Goal: Transaction & Acquisition: Purchase product/service

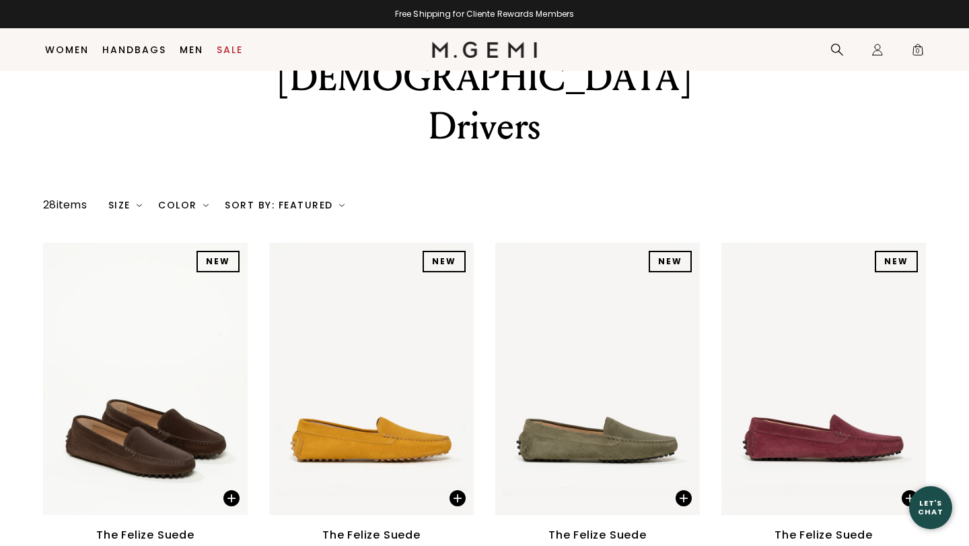
scroll to position [114, 0]
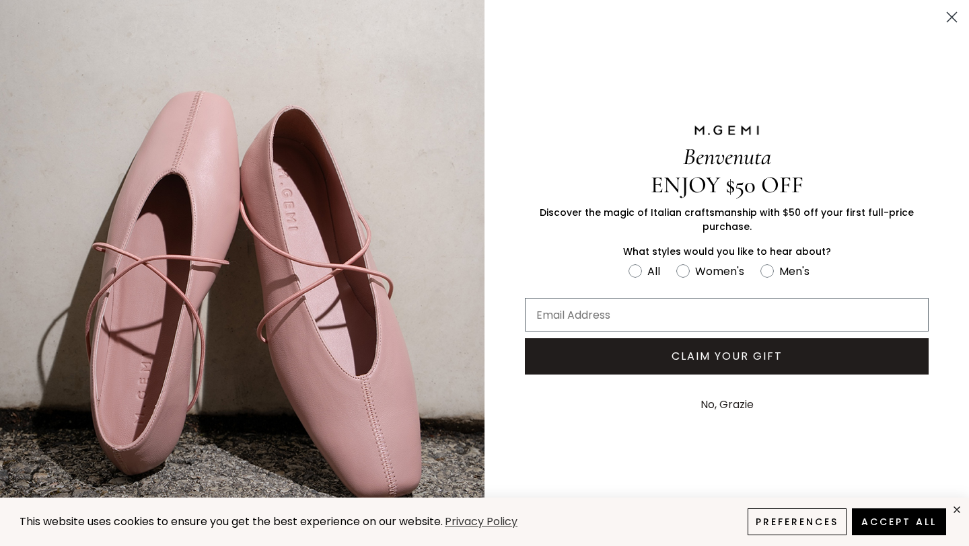
click at [952, 14] on circle "Close dialog" at bounding box center [951, 17] width 22 height 22
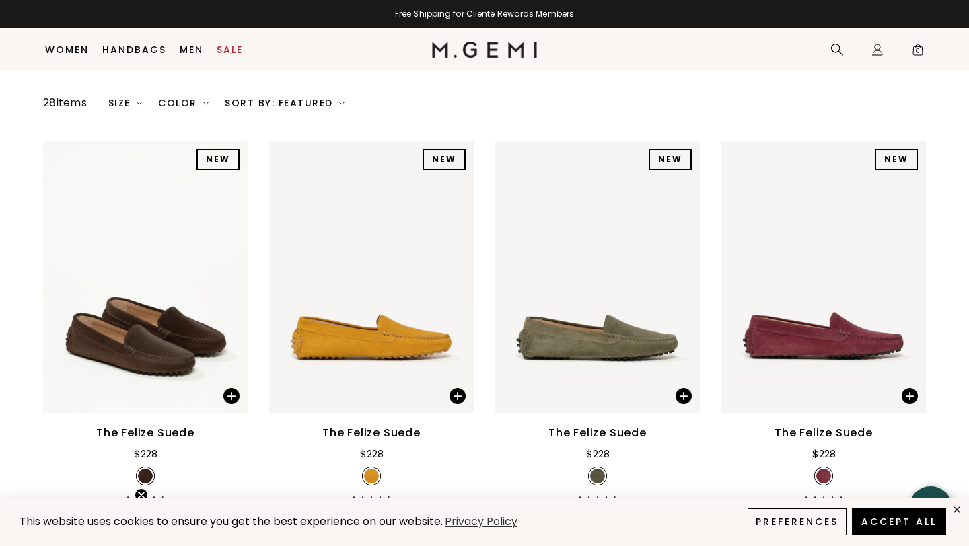
scroll to position [221, 0]
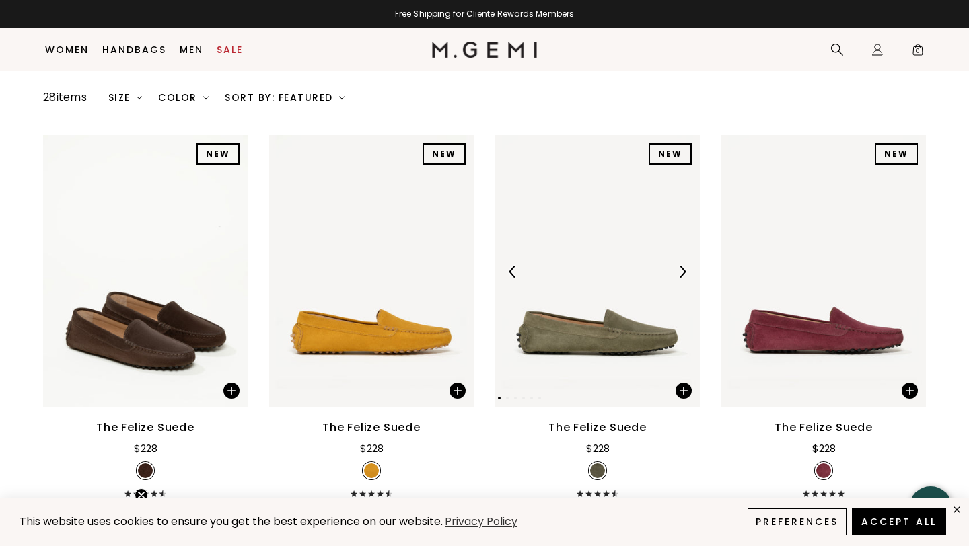
click at [683, 266] on img at bounding box center [682, 272] width 12 height 12
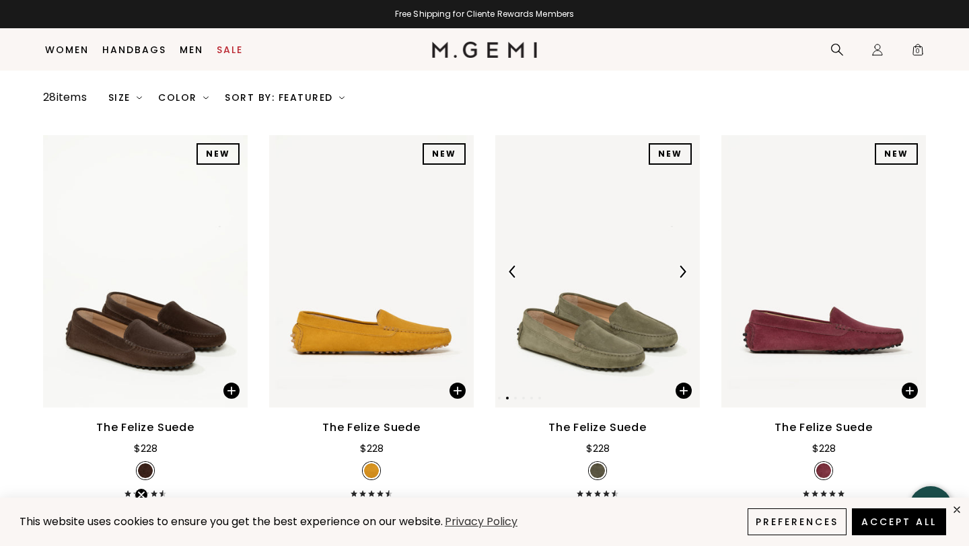
click at [683, 266] on img at bounding box center [682, 272] width 12 height 12
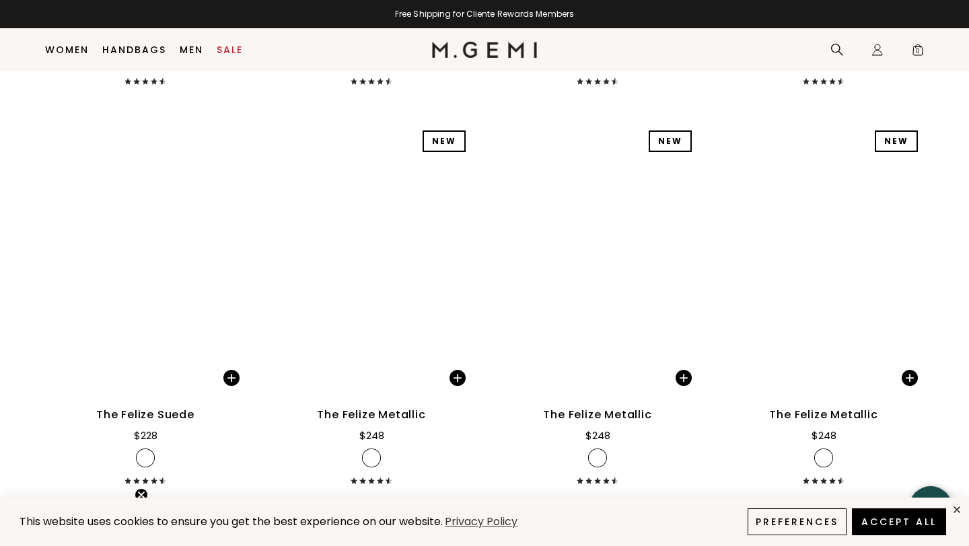
scroll to position [1427, 0]
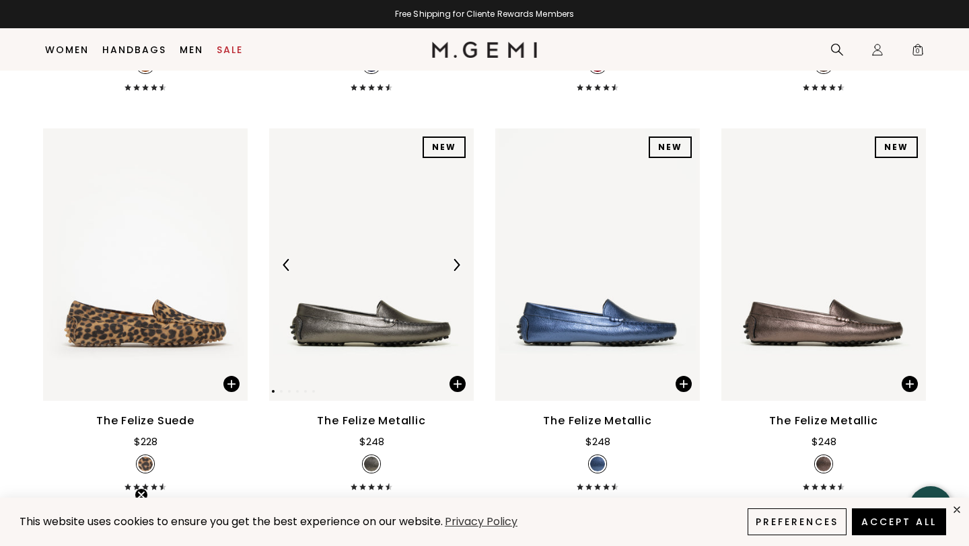
click at [458, 259] on img at bounding box center [456, 265] width 12 height 12
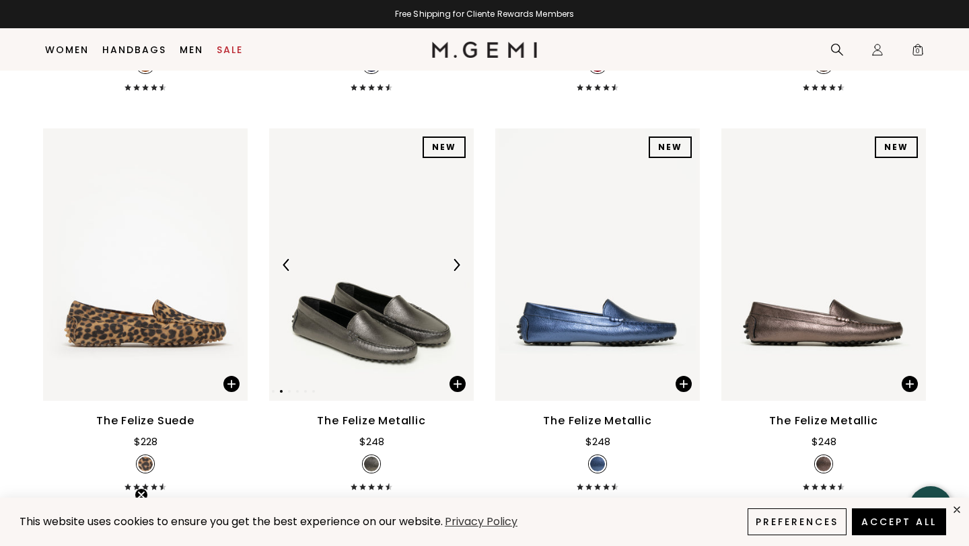
click at [458, 259] on img at bounding box center [456, 265] width 12 height 12
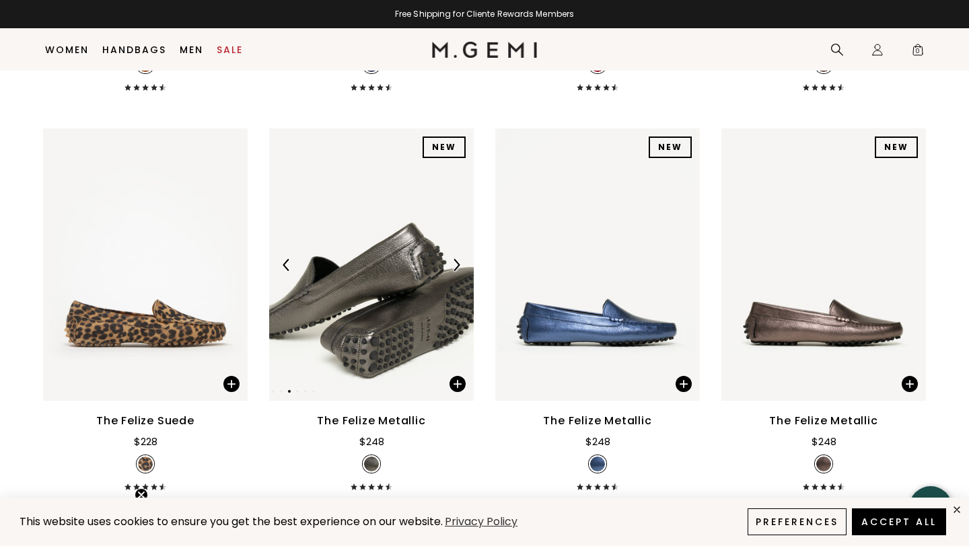
click at [458, 259] on img at bounding box center [456, 265] width 12 height 12
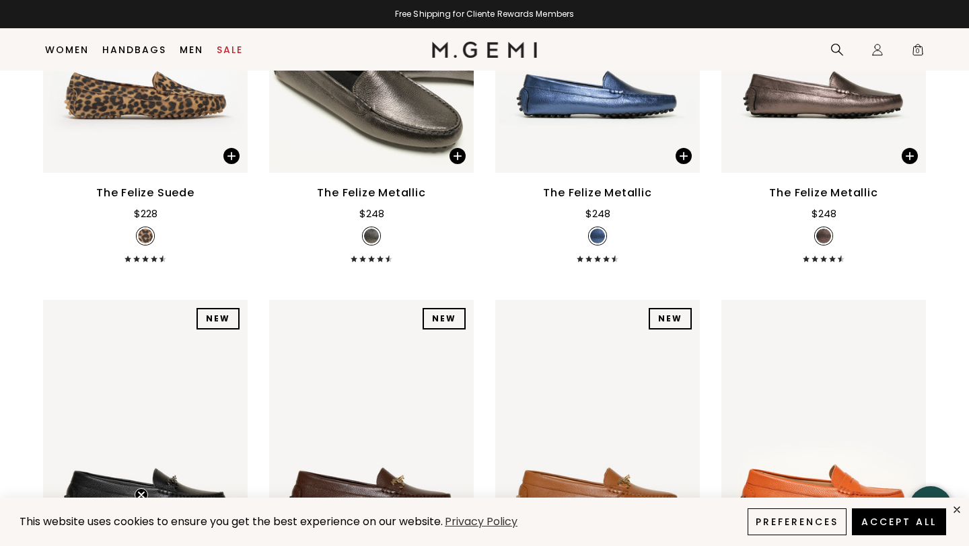
scroll to position [1742, 0]
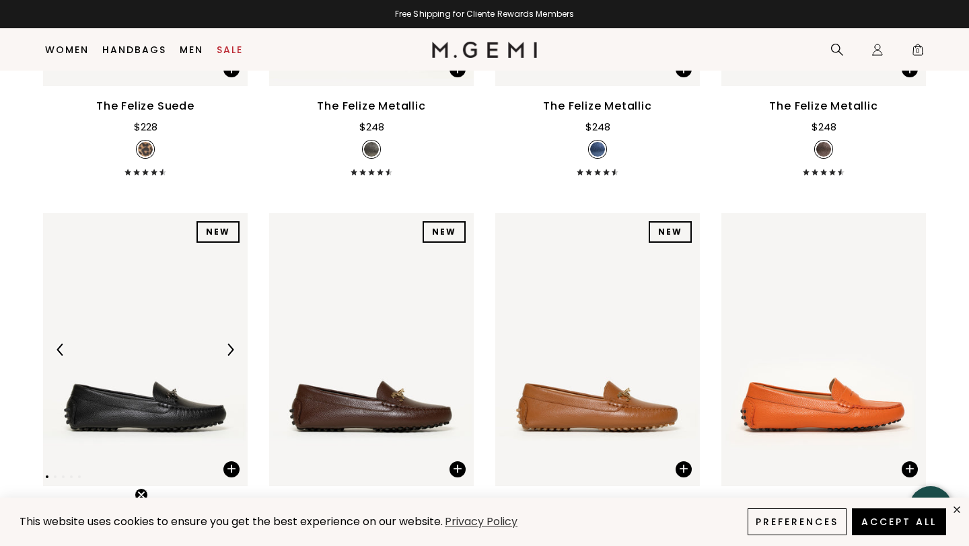
click at [227, 344] on img at bounding box center [230, 350] width 12 height 12
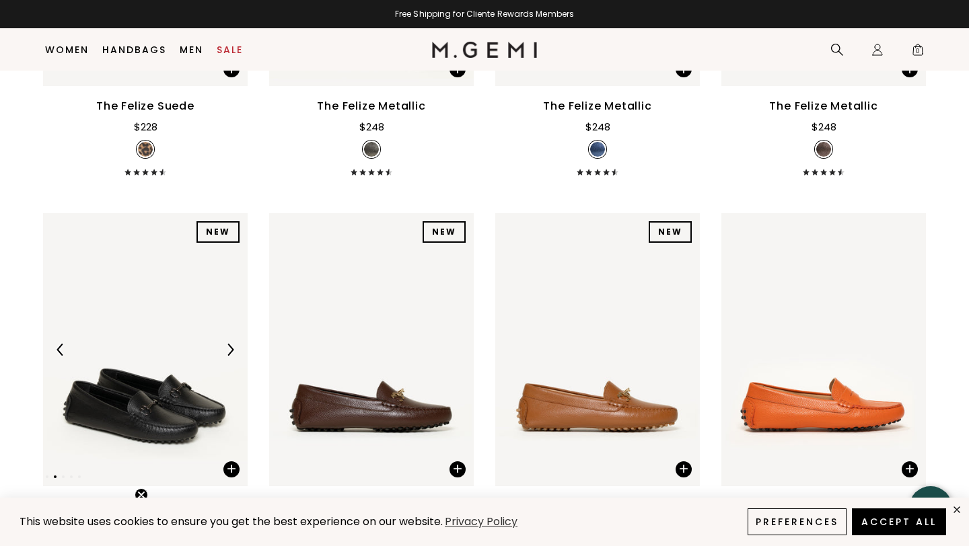
click at [227, 344] on img at bounding box center [230, 350] width 12 height 12
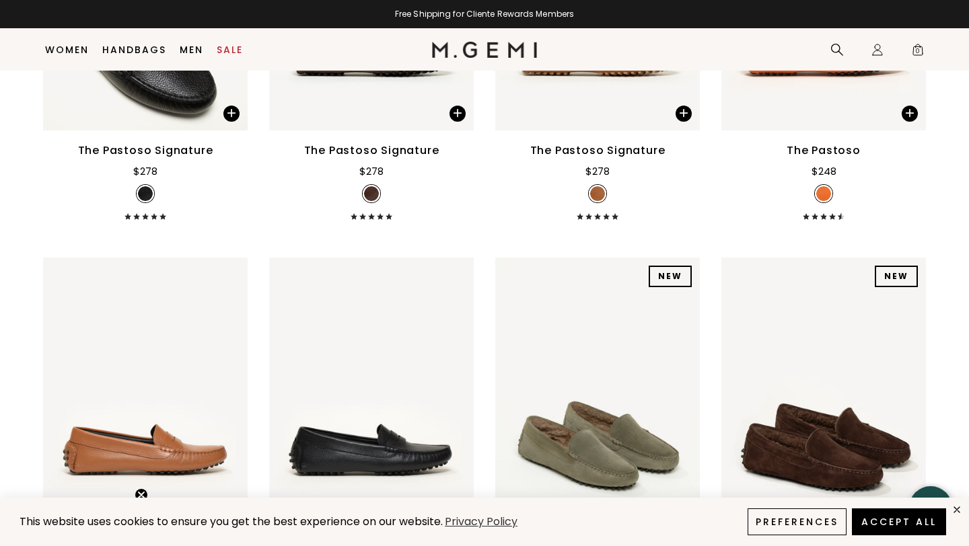
scroll to position [2193, 0]
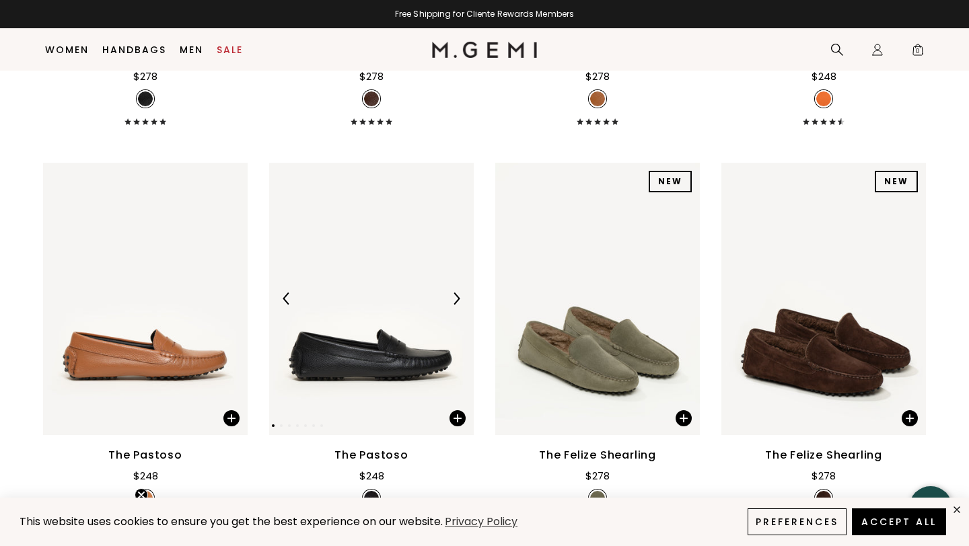
click at [455, 293] on img at bounding box center [456, 299] width 12 height 12
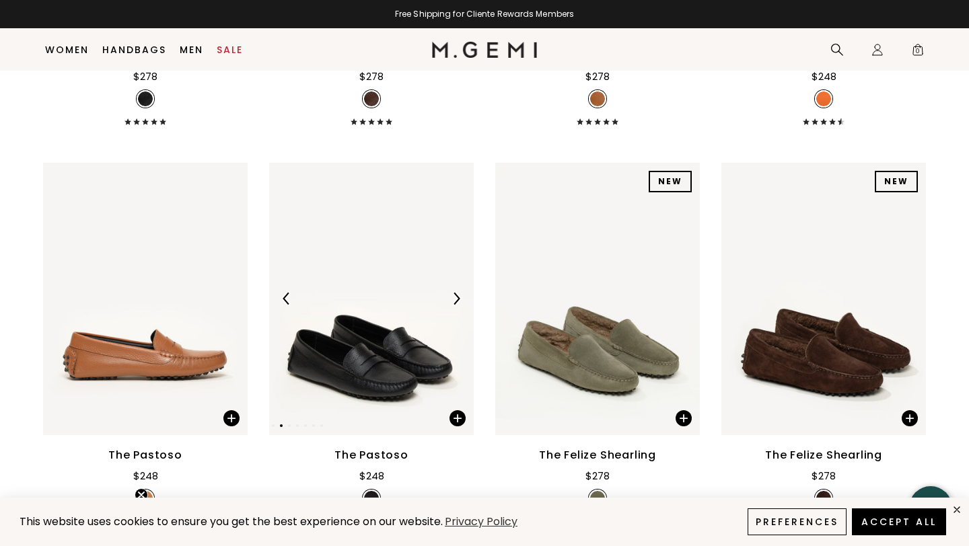
click at [455, 293] on img at bounding box center [456, 299] width 12 height 12
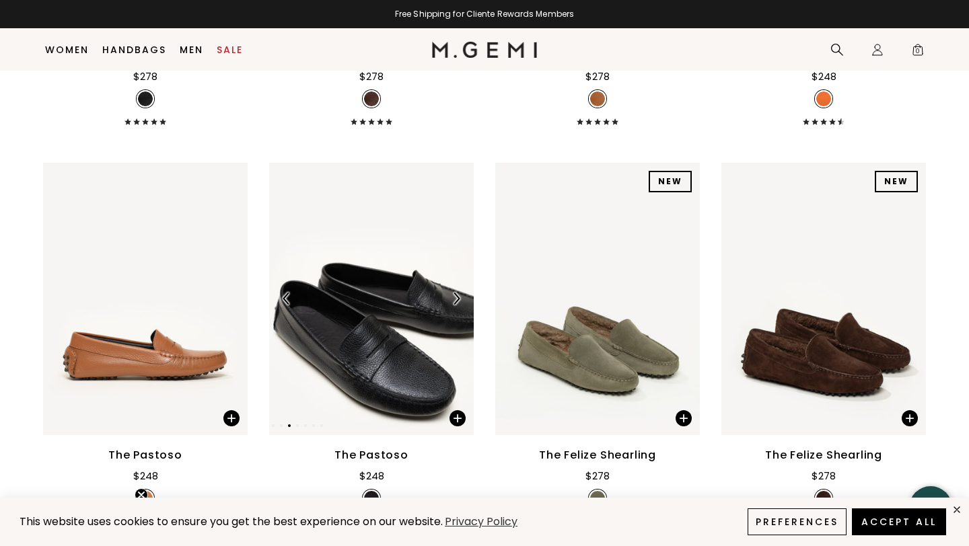
click at [455, 293] on img at bounding box center [456, 299] width 12 height 12
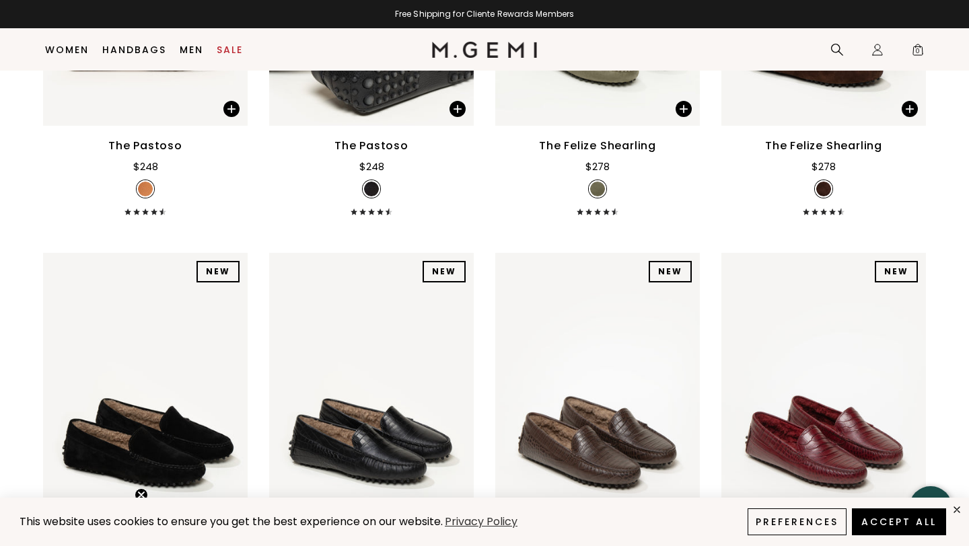
scroll to position [2556, 0]
